Goal: Find contact information: Find contact information

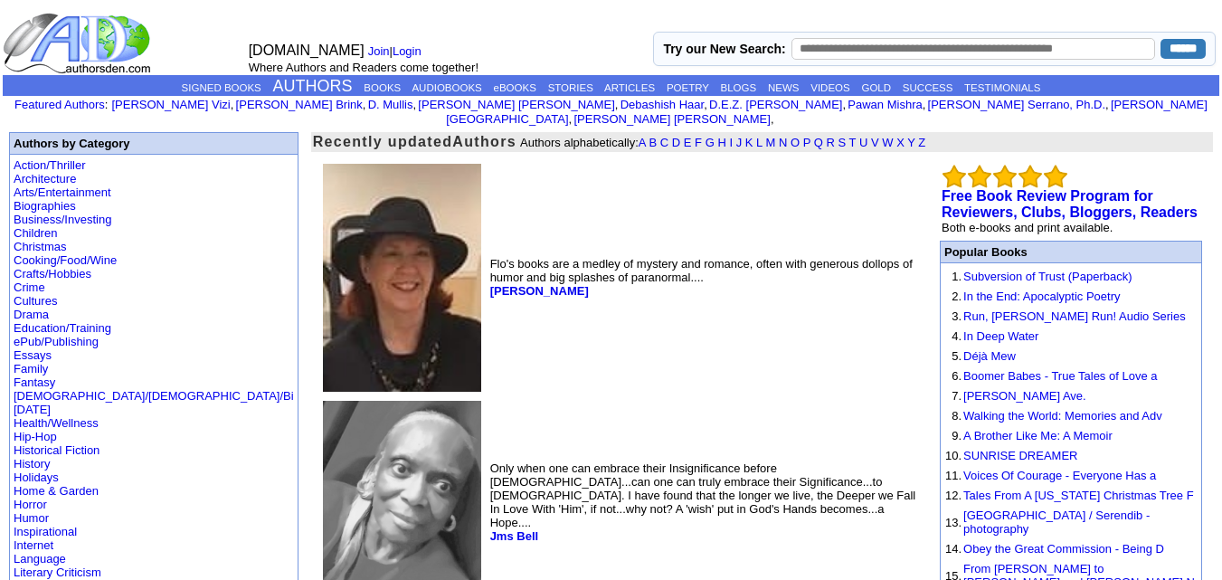
drag, startPoint x: 0, startPoint y: 0, endPoint x: 539, endPoint y: 311, distance: 622.2
click at [539, 311] on td "Flo's books are a medley of mystery and romance, often with generous dollops of…" at bounding box center [703, 277] width 434 height 235
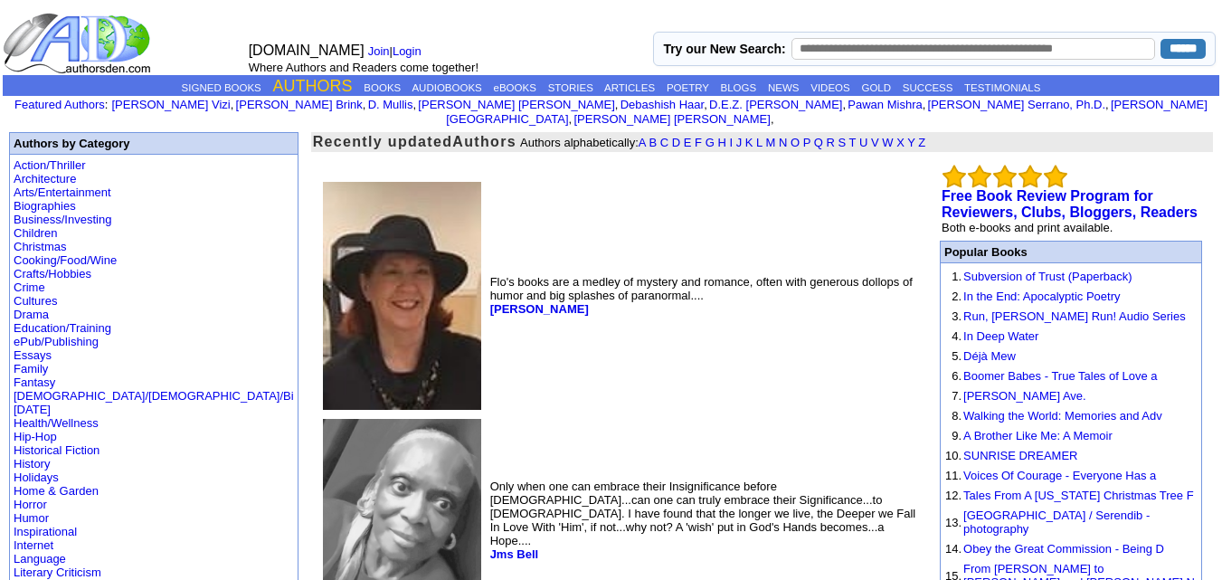
click at [302, 80] on link "AUTHORS" at bounding box center [313, 86] width 80 height 18
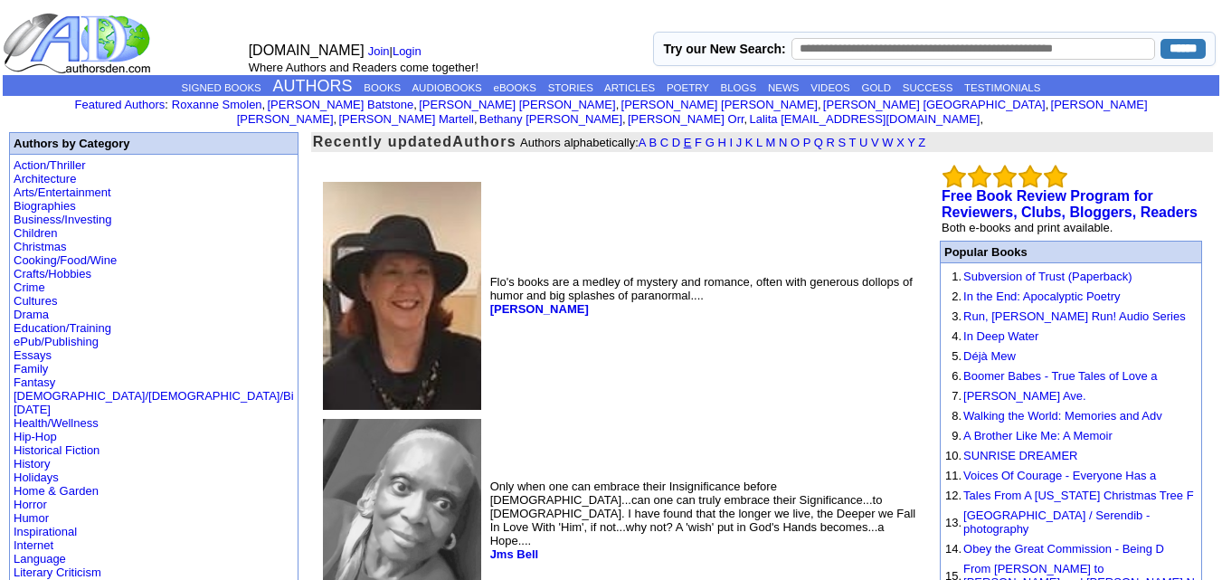
click at [684, 136] on link "E" at bounding box center [688, 143] width 8 height 14
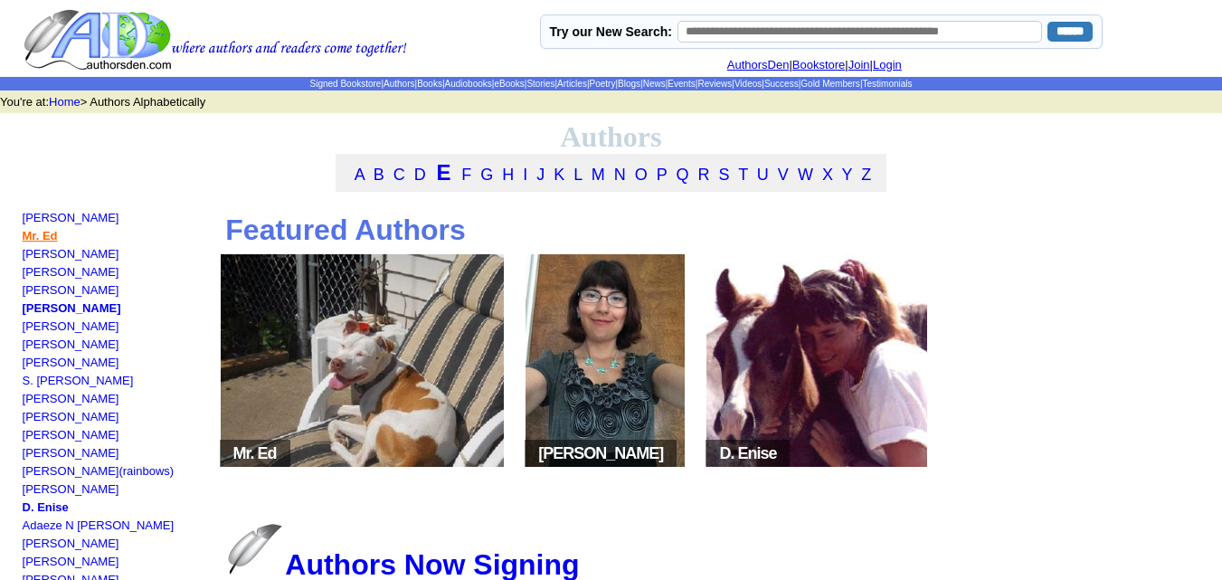
click at [32, 238] on link "Mr. Ed" at bounding box center [40, 236] width 35 height 14
click at [42, 260] on link "Nancy Eddy" at bounding box center [71, 254] width 97 height 14
click at [45, 271] on td "isaiah sky ebhodaghe Mr. Ed Nancy Eddy Corey Edith Roy Edwards Jill Eisnaugle C…" at bounding box center [113, 519] width 183 height 618
click at [46, 278] on link "[PERSON_NAME]" at bounding box center [71, 272] width 97 height 14
click at [51, 295] on link "[PERSON_NAME]" at bounding box center [71, 290] width 97 height 14
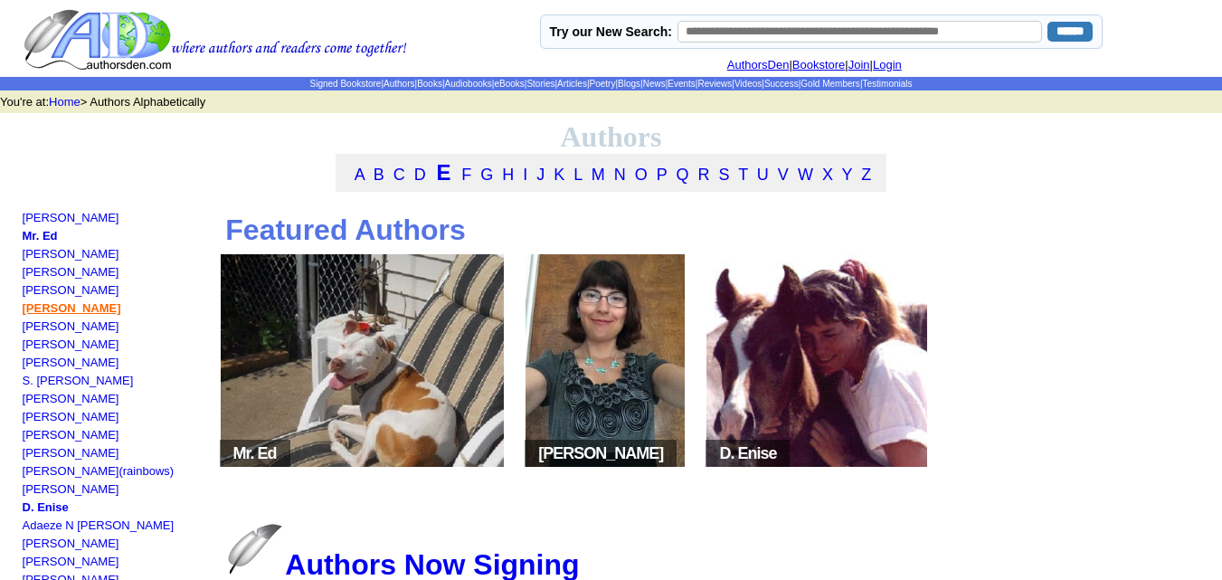
click at [56, 312] on link "Jill Eisnaugle" at bounding box center [72, 308] width 99 height 14
click at [55, 328] on link "Carol J Ekins" at bounding box center [71, 326] width 97 height 14
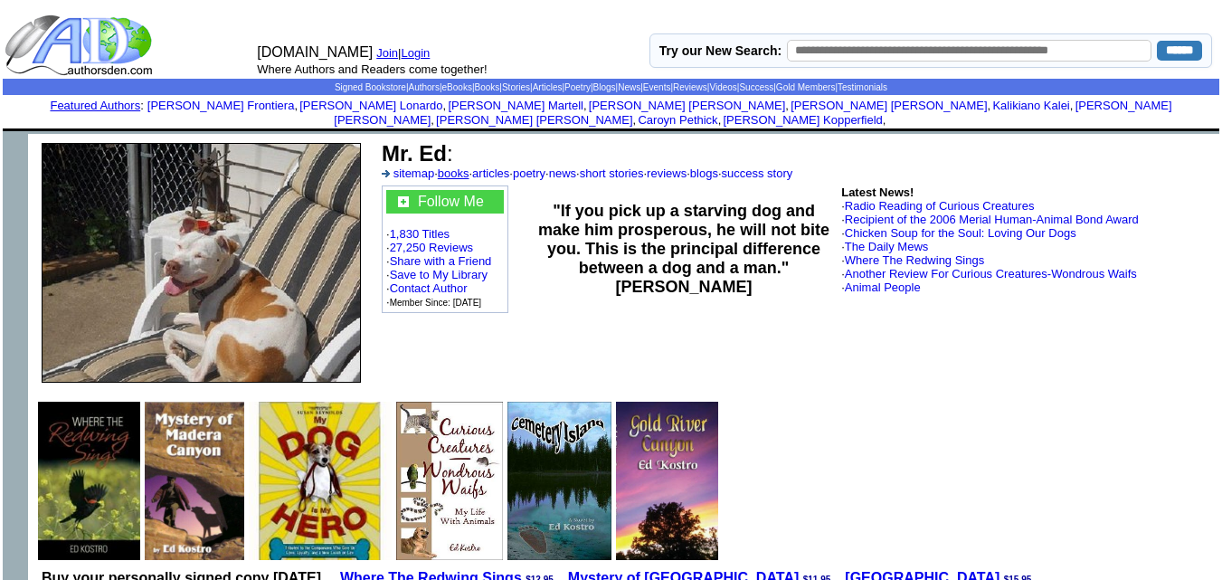
click at [456, 166] on link "books" at bounding box center [454, 173] width 32 height 14
click at [428, 281] on link "Contact Author" at bounding box center [429, 288] width 78 height 14
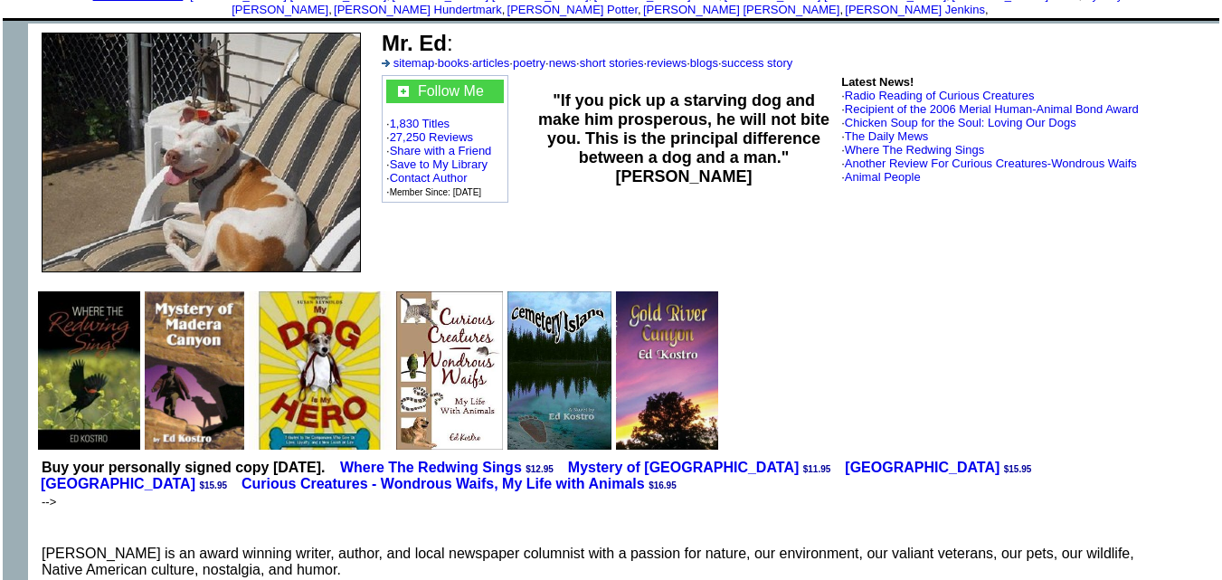
scroll to position [109, 0]
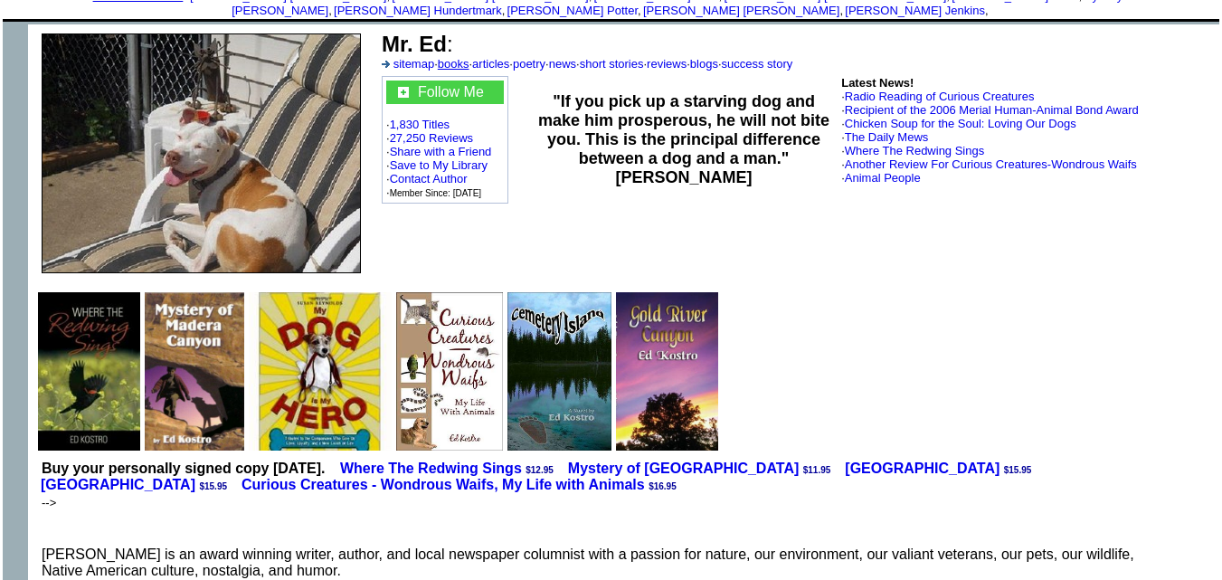
click at [458, 57] on link "books" at bounding box center [454, 64] width 32 height 14
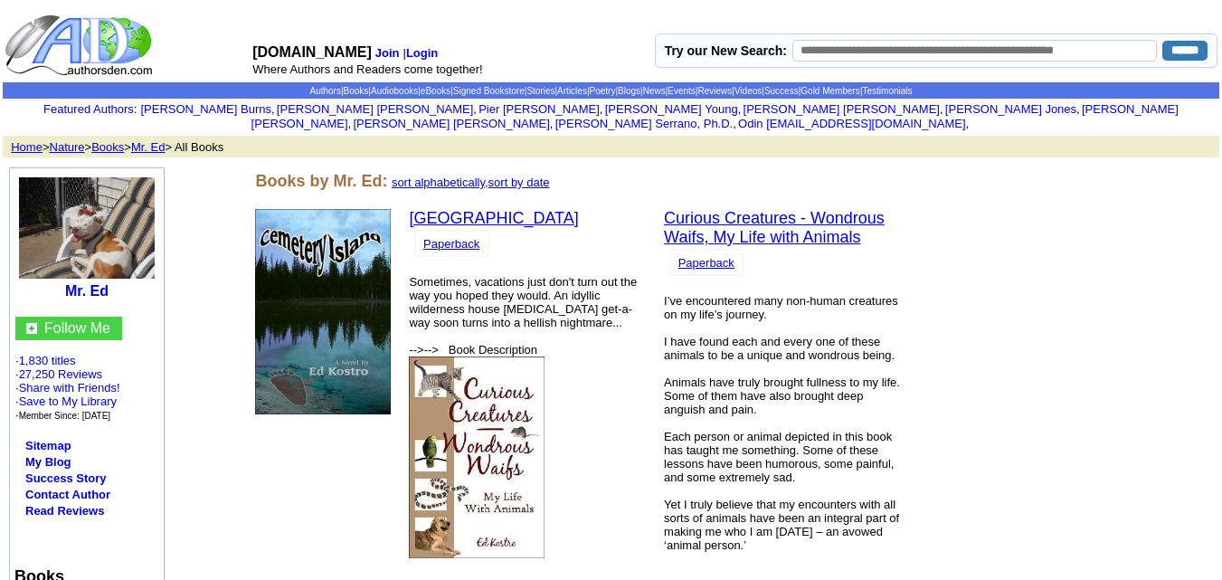
click at [123, 284] on center "Mr. Ed" at bounding box center [86, 236] width 145 height 127
drag, startPoint x: 123, startPoint y: 284, endPoint x: 66, endPoint y: 278, distance: 57.3
click at [66, 278] on center "Mr. Ed" at bounding box center [86, 236] width 145 height 127
copy b "Mr. Ed"
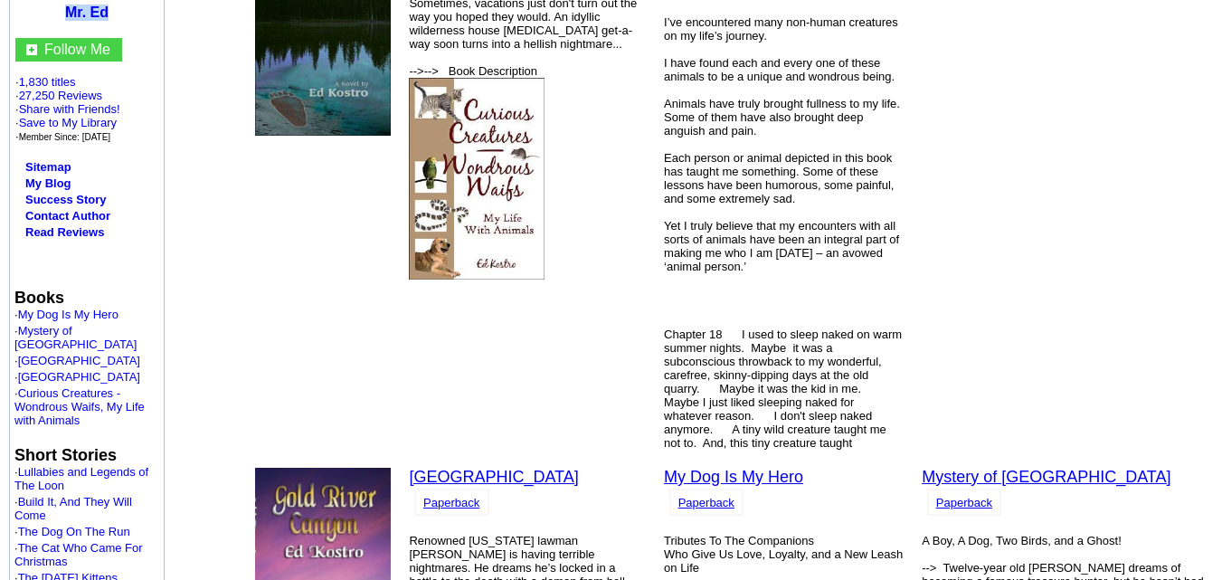
scroll to position [278, 0]
